Goal: Information Seeking & Learning: Learn about a topic

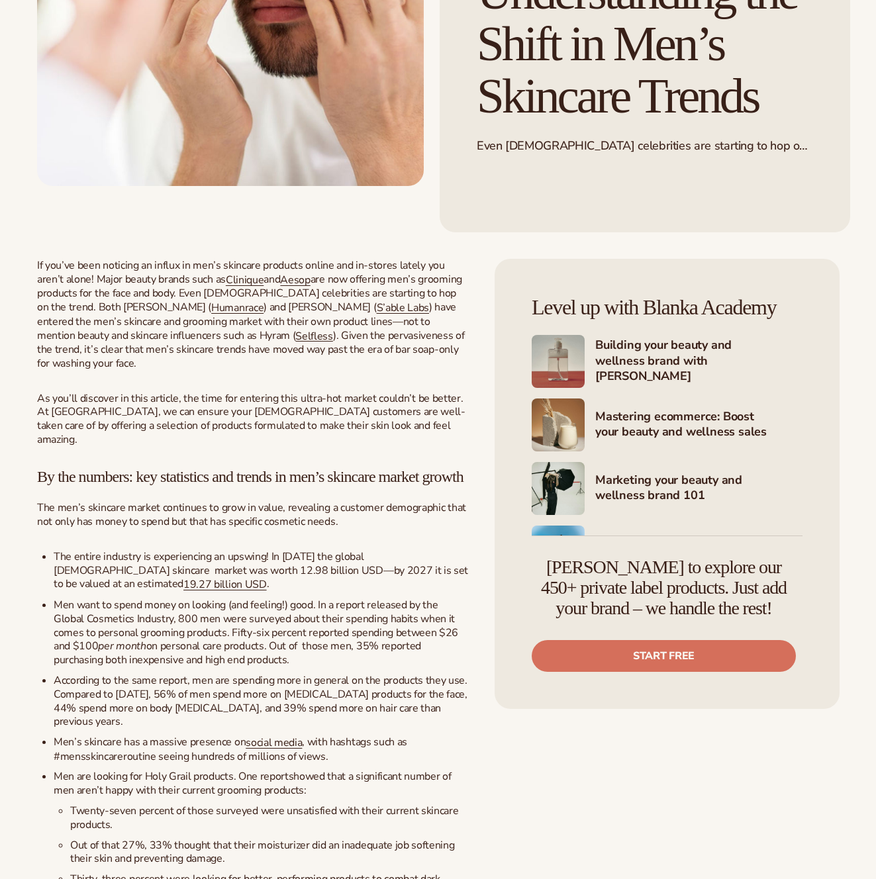
scroll to position [413, 0]
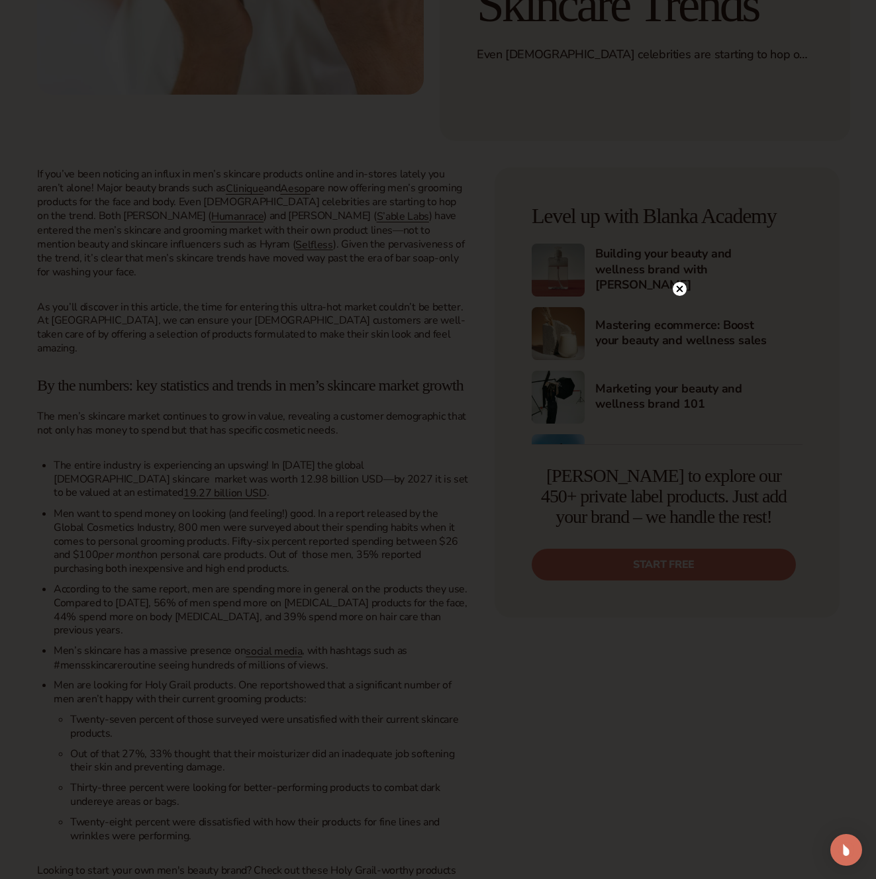
click at [681, 287] on icon at bounding box center [679, 288] width 7 height 7
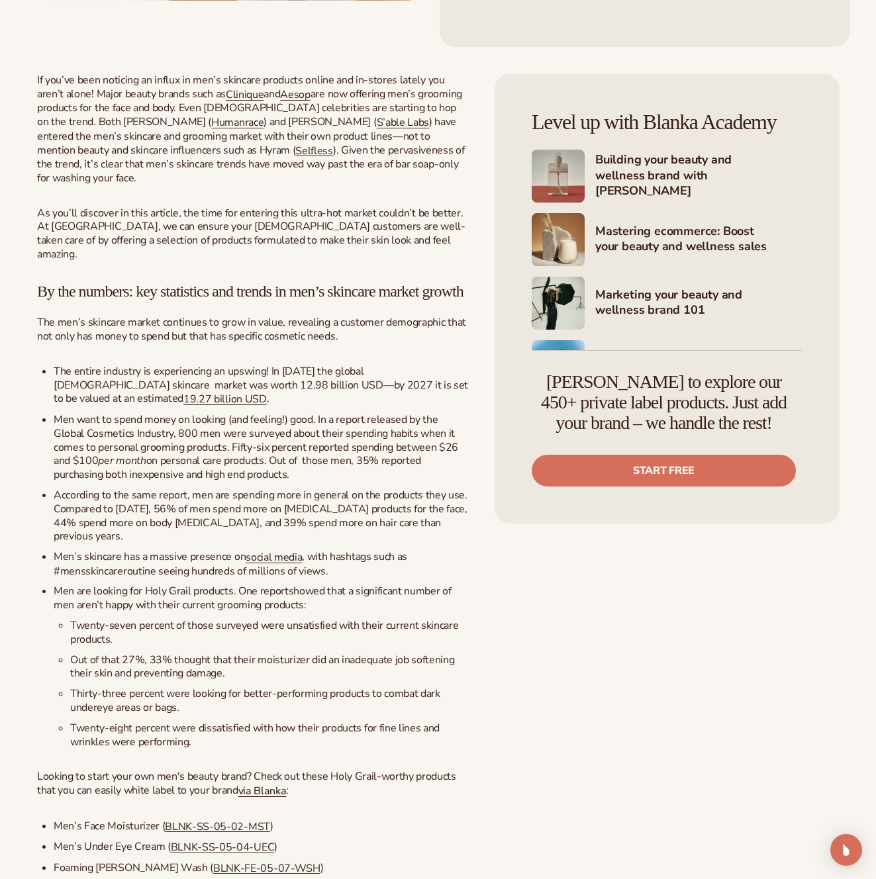
scroll to position [523, 0]
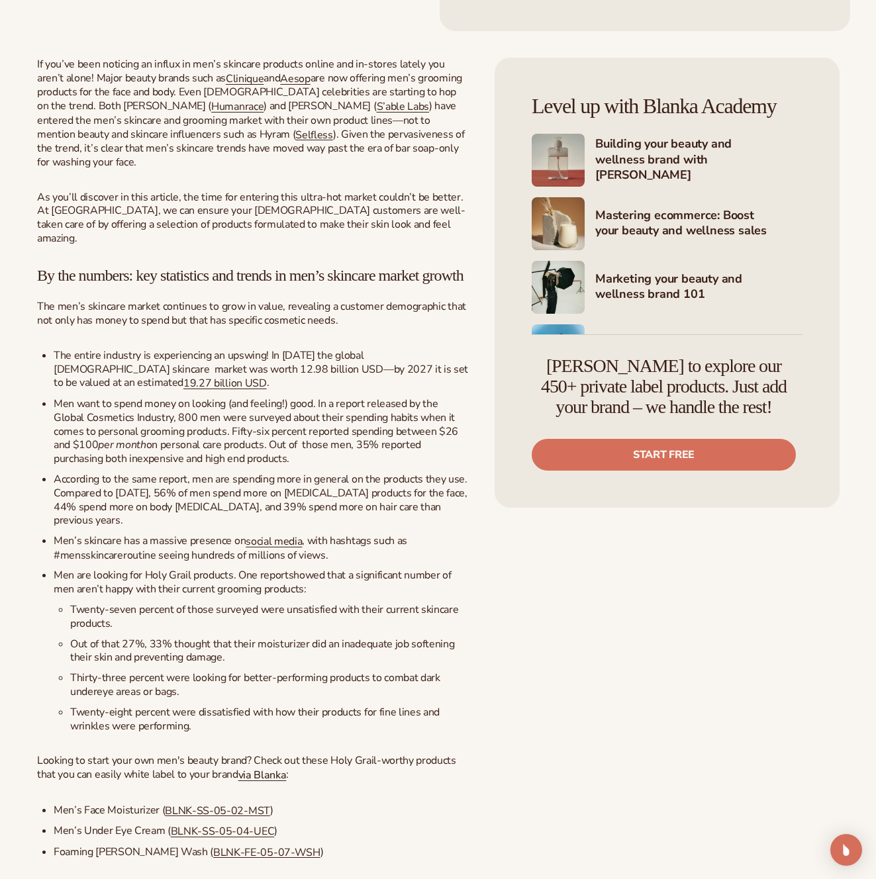
drag, startPoint x: 234, startPoint y: 489, endPoint x: 323, endPoint y: 512, distance: 92.5
click at [323, 466] on li "Men want to spend money on looking (and feeling!) good. In a report released by…" at bounding box center [261, 431] width 415 height 69
drag, startPoint x: 215, startPoint y: 561, endPoint x: 184, endPoint y: 546, distance: 34.6
click at [184, 528] on span "According to the same report, men are spending more in general on the products …" at bounding box center [261, 500] width 414 height 56
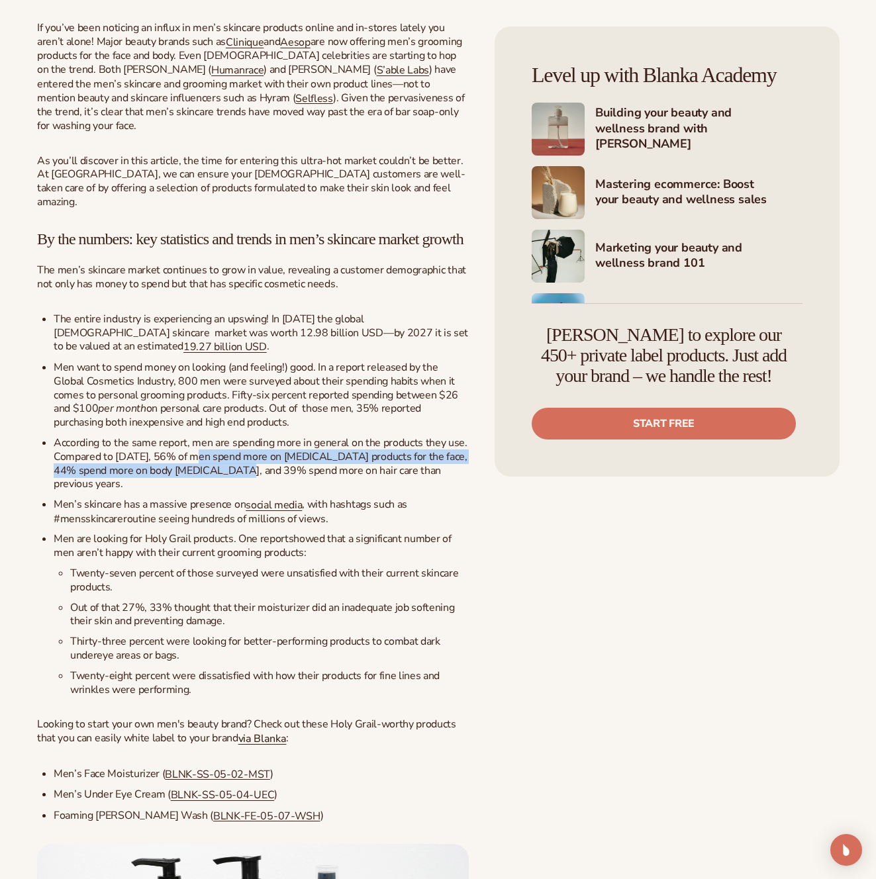
scroll to position [561, 0]
